Goal: Information Seeking & Learning: Learn about a topic

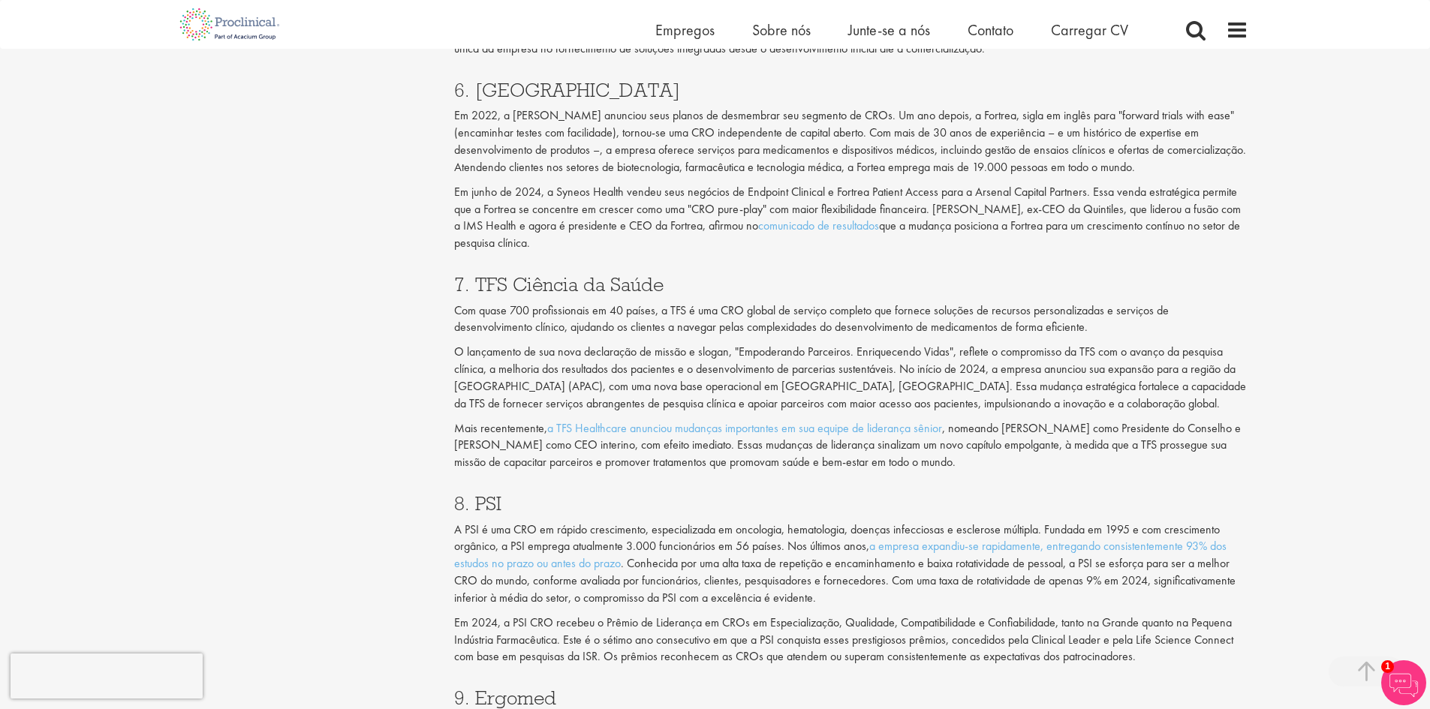
scroll to position [2946, 0]
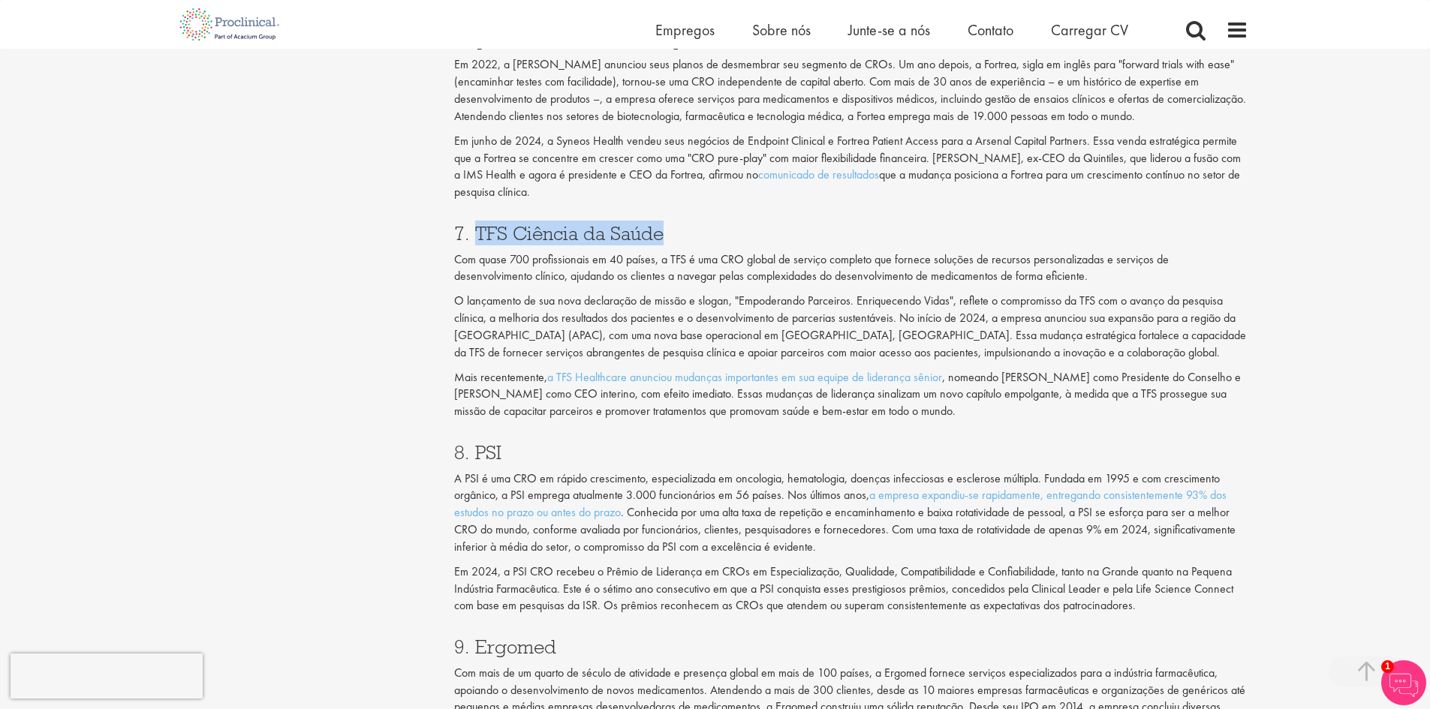
drag, startPoint x: 678, startPoint y: 237, endPoint x: 479, endPoint y: 230, distance: 199.0
click at [479, 230] on h3 "7. TFS Ciência da Saúde" at bounding box center [851, 234] width 794 height 20
copy font "TFS Ciência da Saúde"
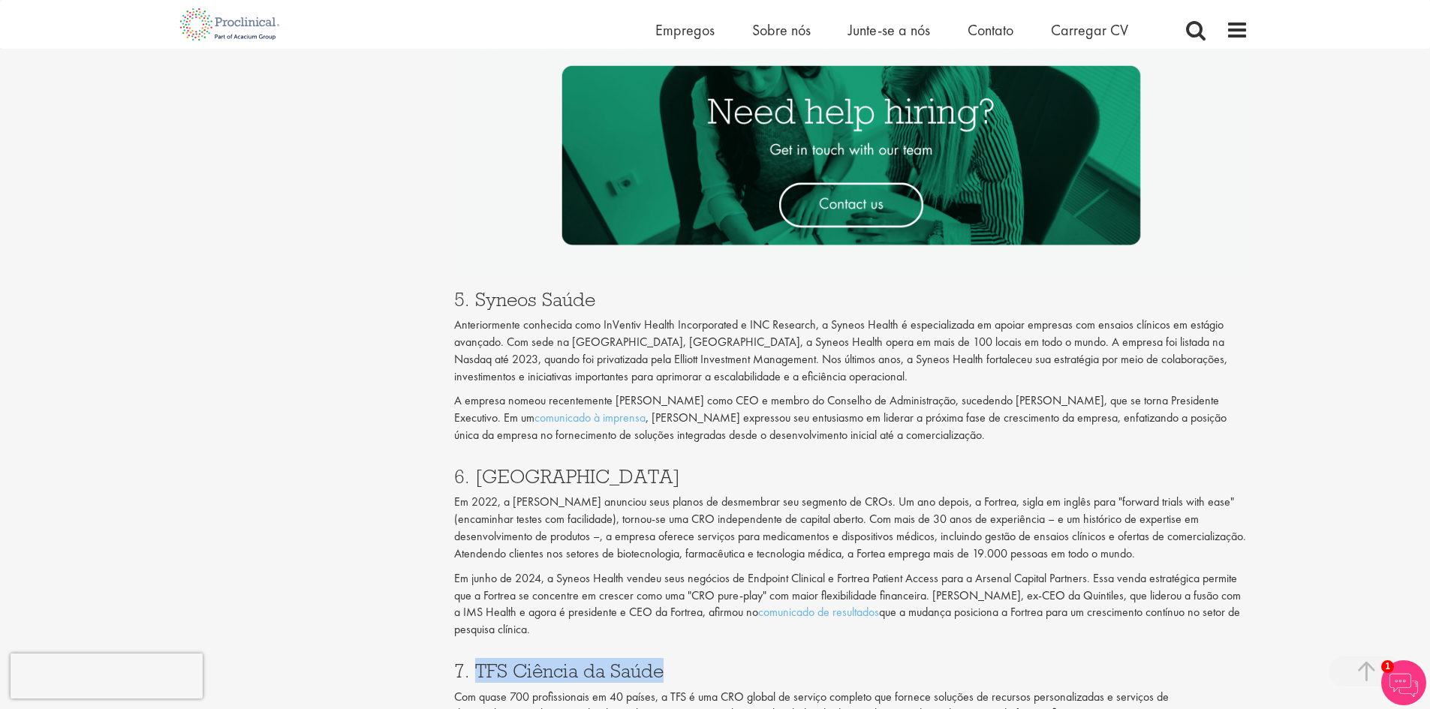
scroll to position [2496, 0]
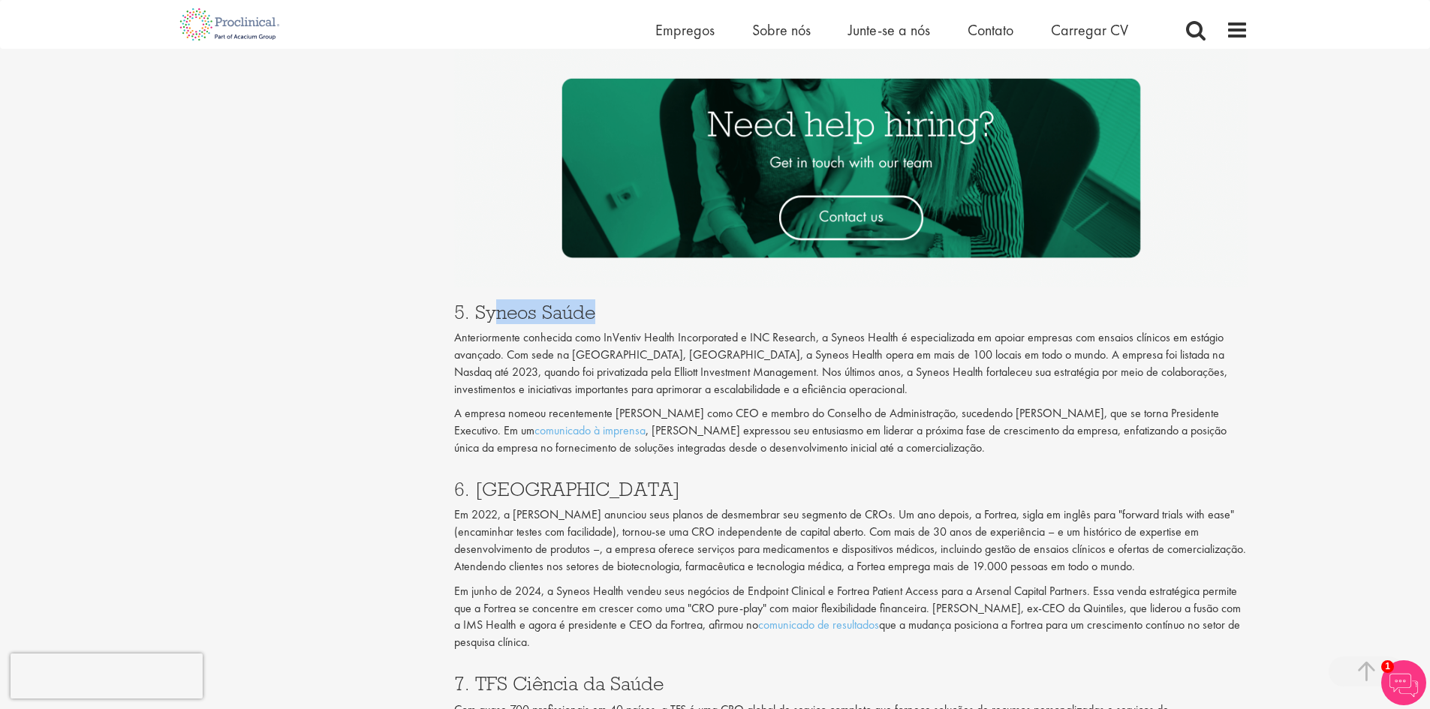
drag, startPoint x: 603, startPoint y: 311, endPoint x: 477, endPoint y: 312, distance: 126.1
click at [477, 312] on h3 "5. Syneos Saúde" at bounding box center [851, 312] width 794 height 20
drag, startPoint x: 542, startPoint y: 495, endPoint x: 477, endPoint y: 485, distance: 65.3
click at [477, 485] on h3 "6. [GEOGRAPHIC_DATA]" at bounding box center [851, 490] width 794 height 20
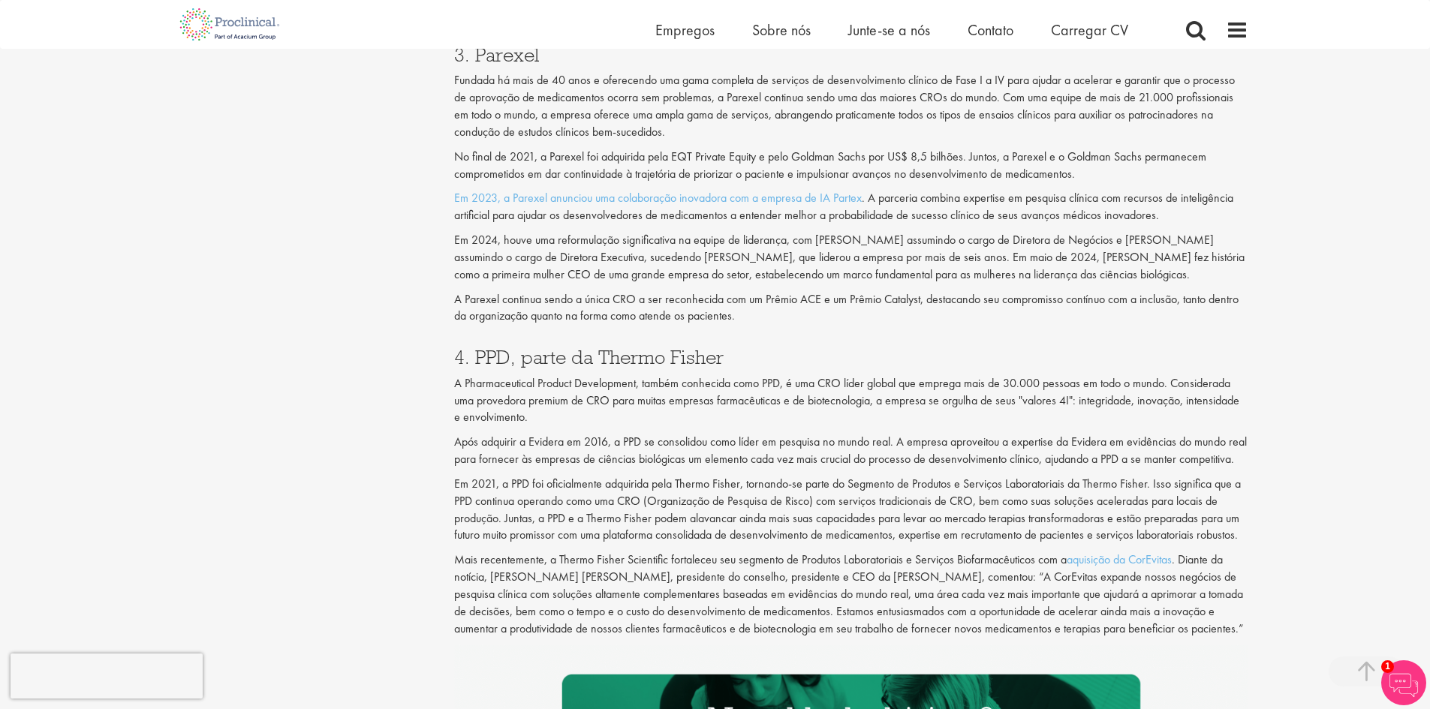
scroll to position [1896, 0]
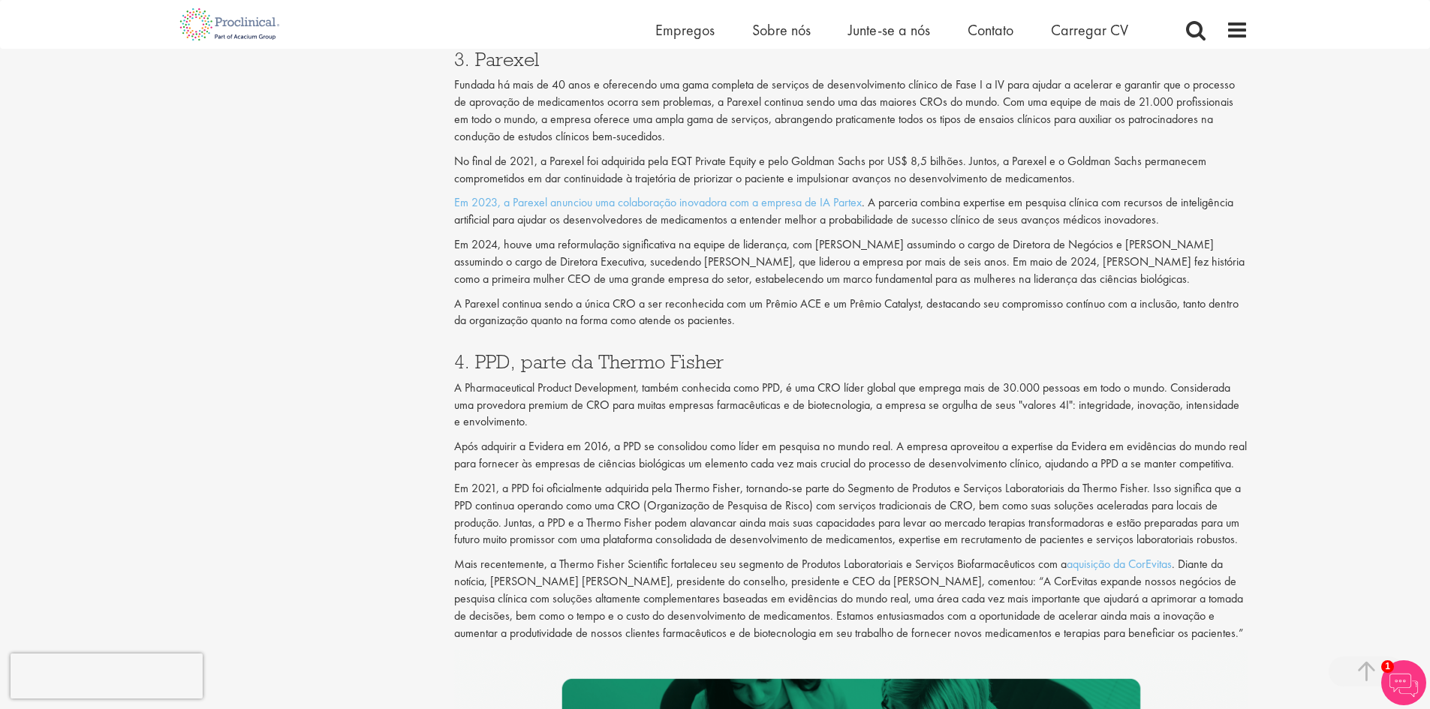
click at [498, 349] on font "4. PPD, parte da Thermo Fisher" at bounding box center [588, 361] width 269 height 25
copy font "PPD"
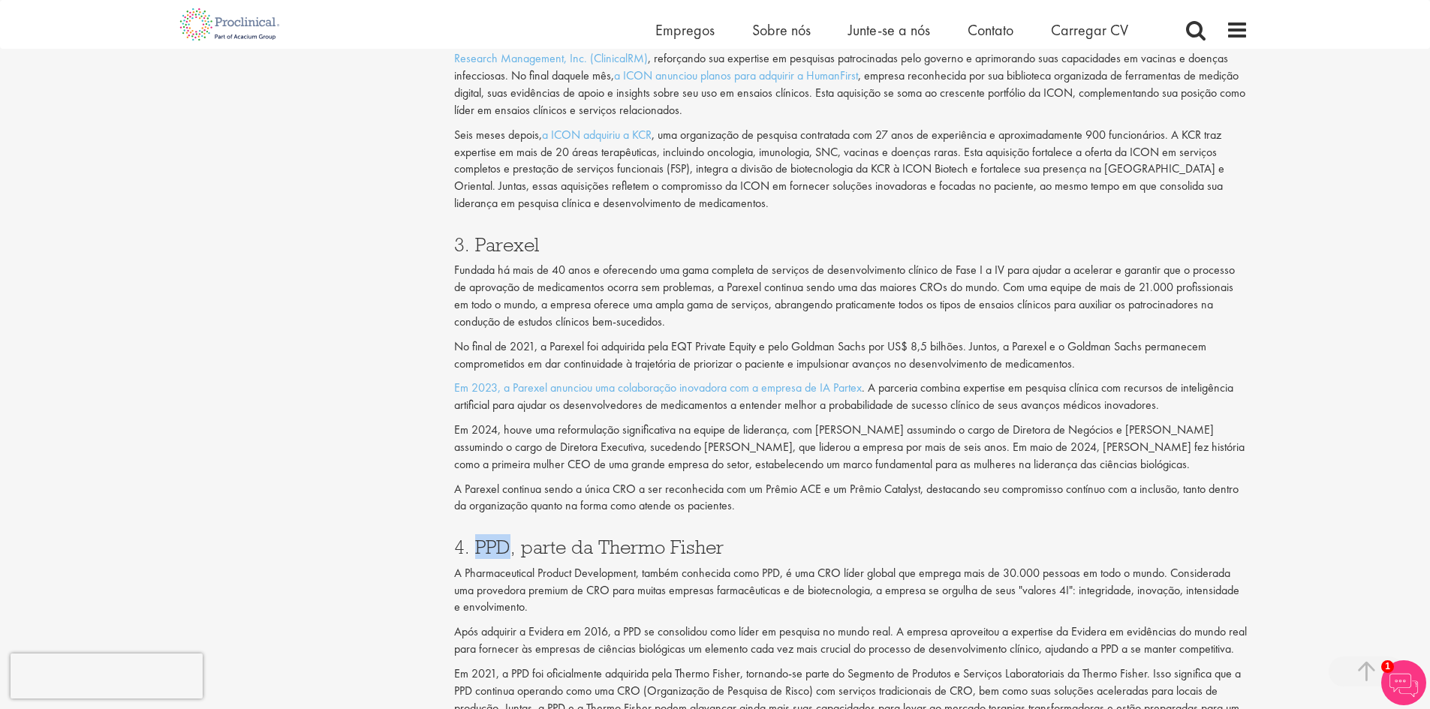
scroll to position [1671, 0]
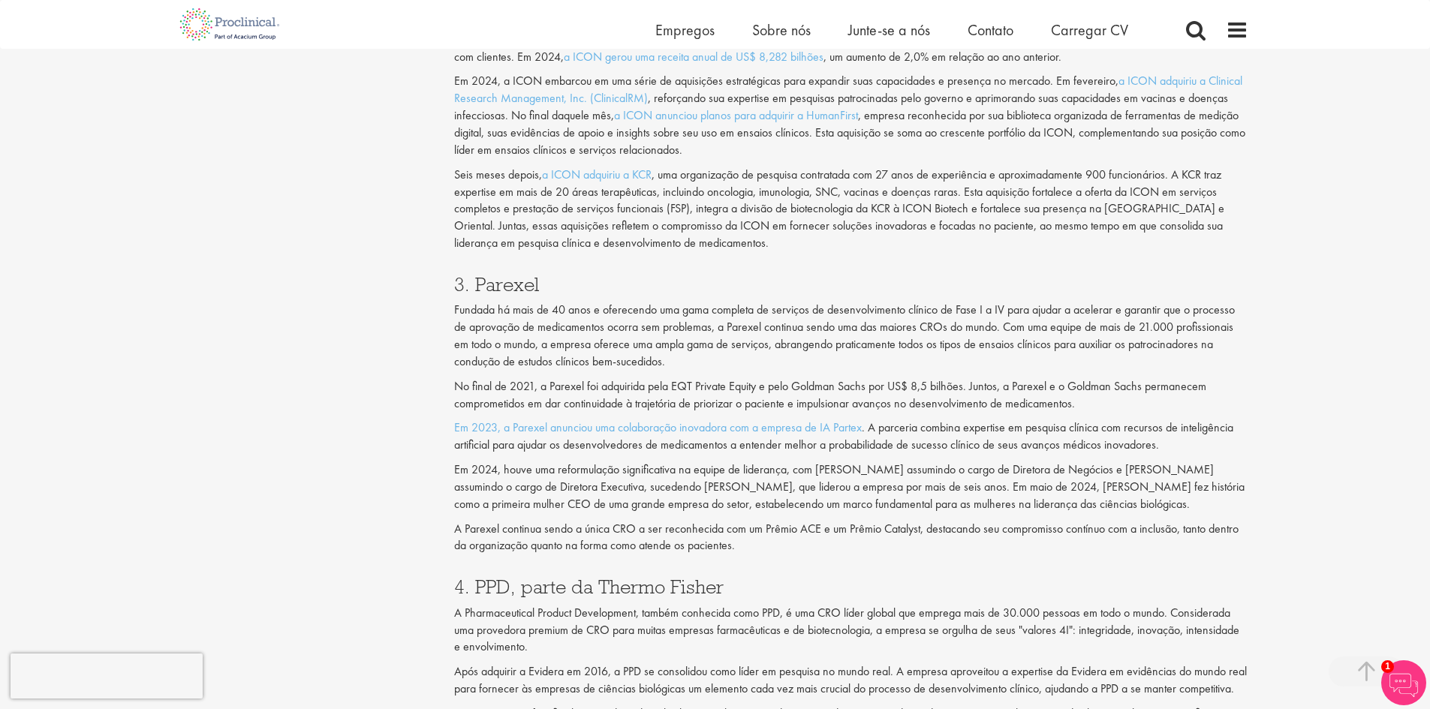
click at [513, 272] on font "3. Parexel" at bounding box center [496, 284] width 85 height 25
copy font "Parexel"
